Goal: Use online tool/utility: Utilize a website feature to perform a specific function

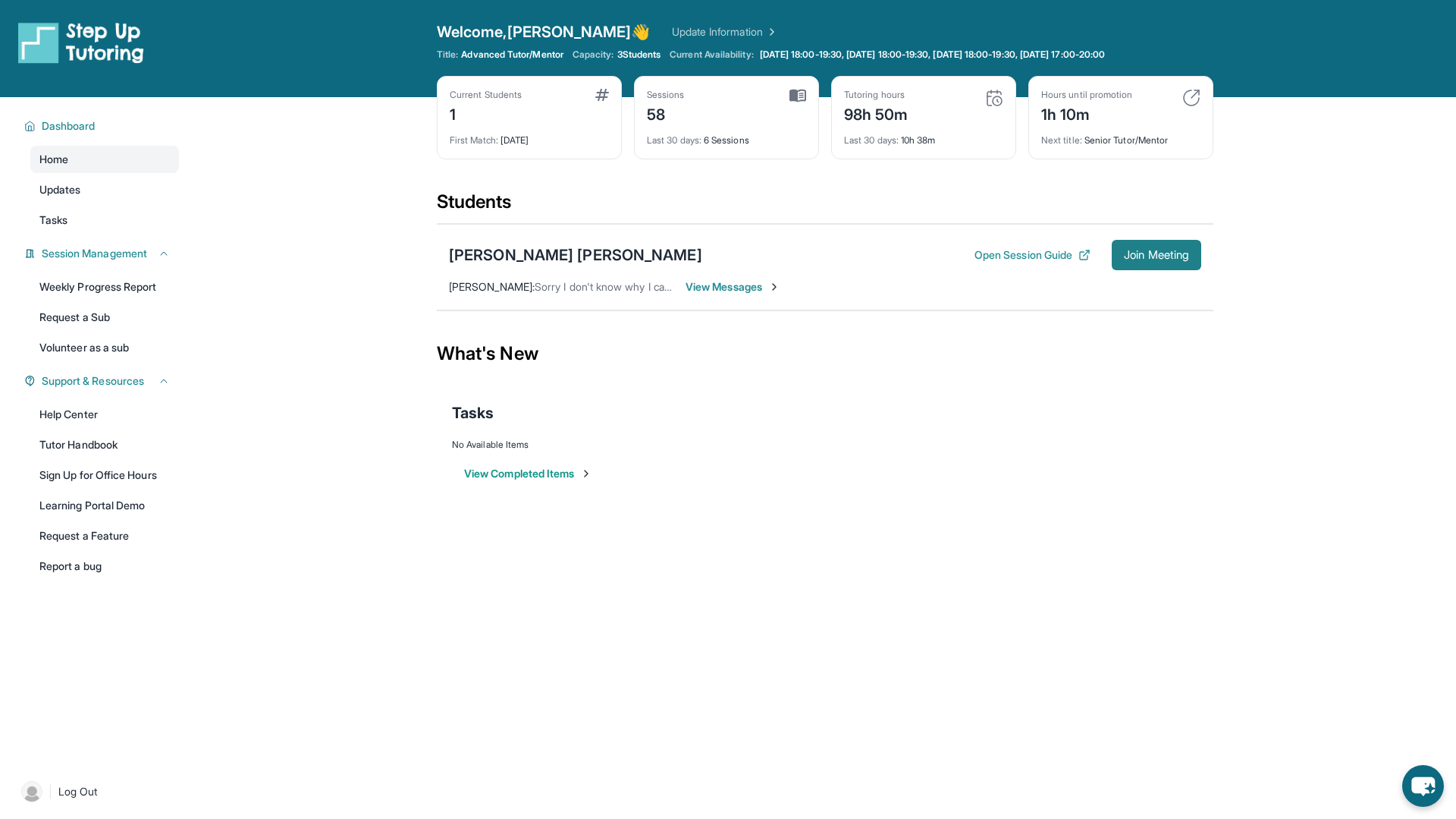
click at [1179, 250] on span "Join Meeting" at bounding box center [1156, 255] width 65 height 10
click at [1134, 240] on button "Join Meeting" at bounding box center [1157, 255] width 90 height 31
click at [1151, 252] on span "Join Meeting" at bounding box center [1156, 255] width 65 height 10
